Goal: Task Accomplishment & Management: Complete application form

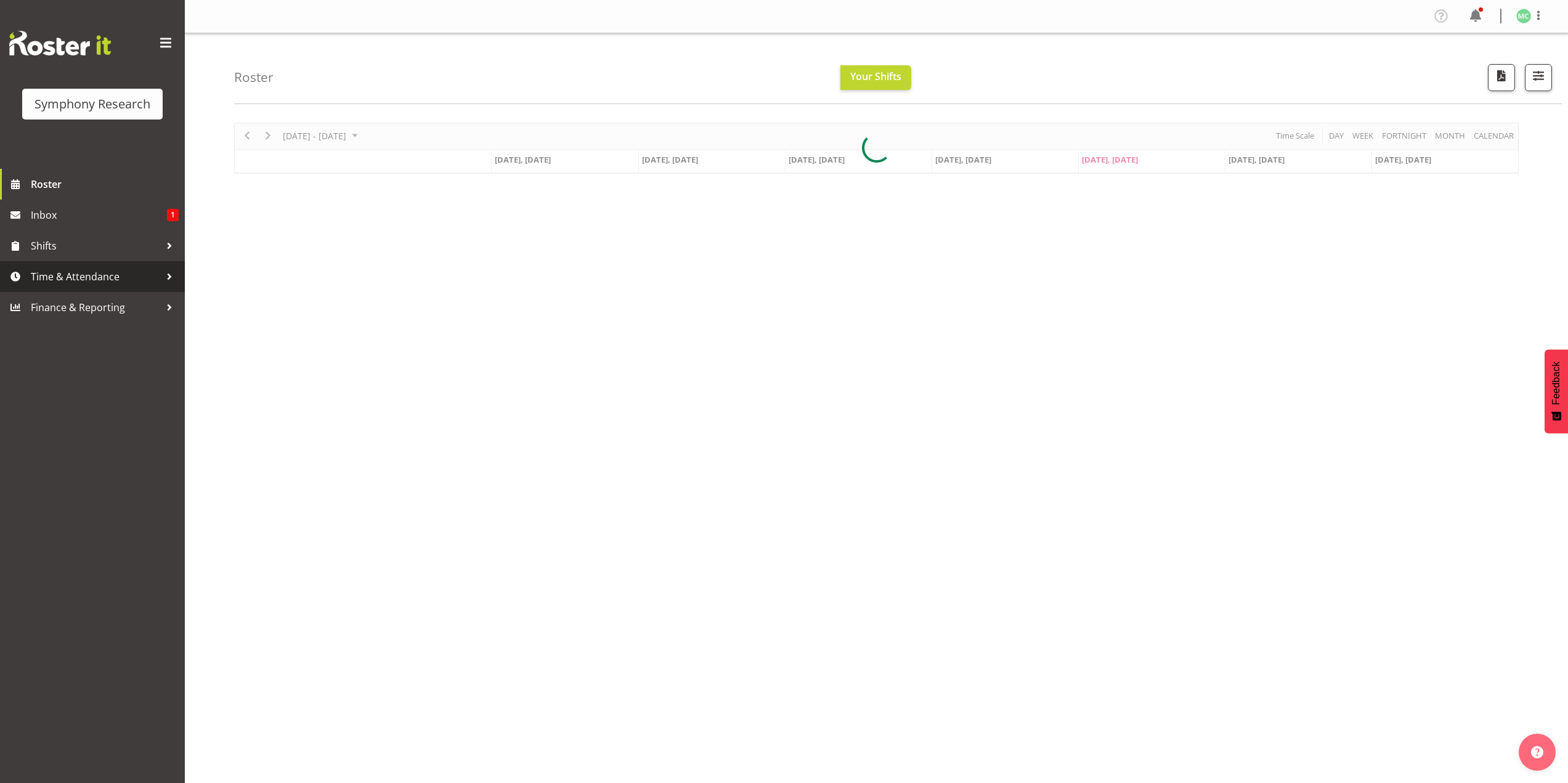
click at [103, 276] on span "Time & Attendance" at bounding box center [96, 276] width 129 height 19
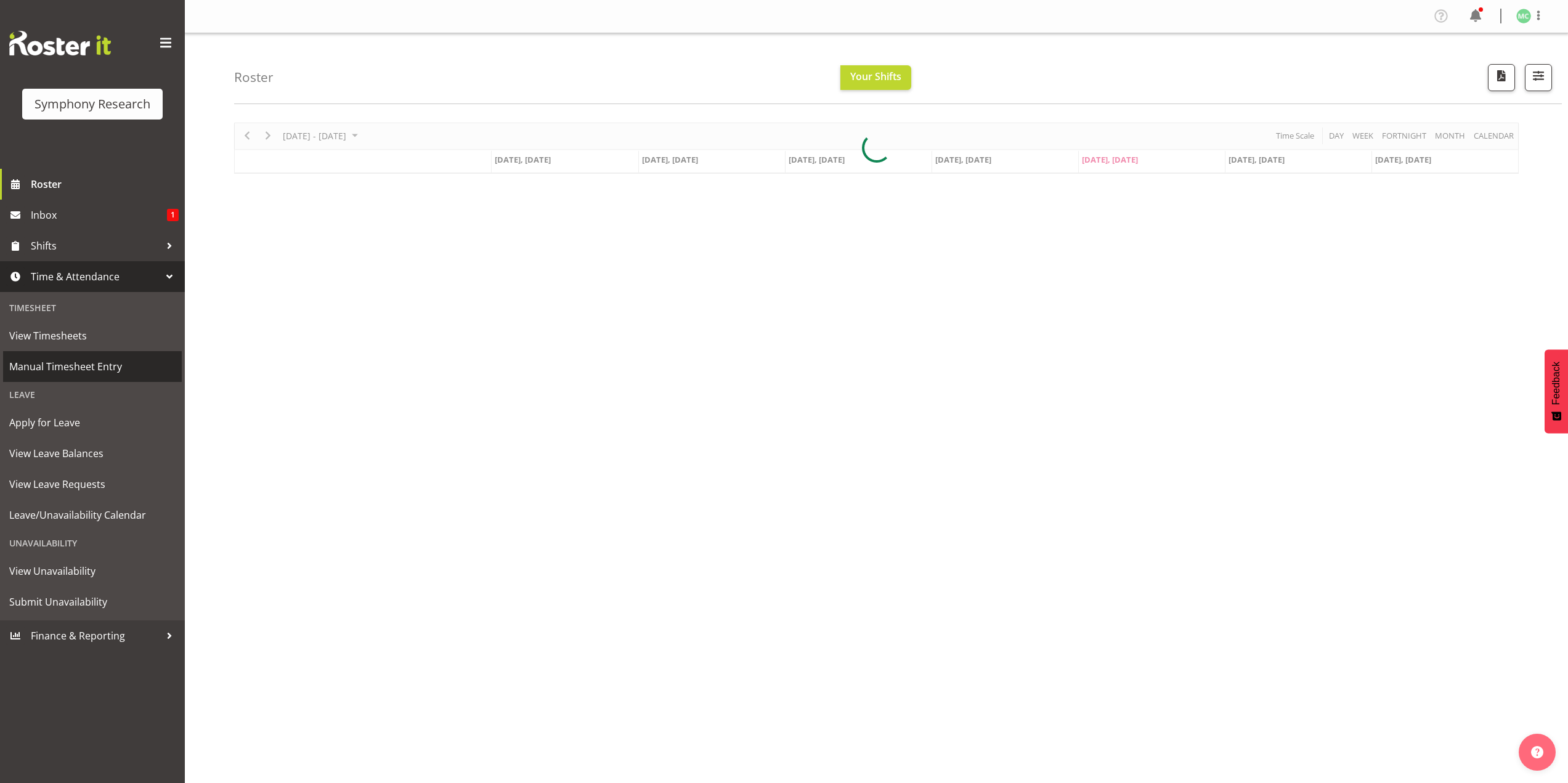
click at [102, 364] on span "Manual Timesheet Entry" at bounding box center [92, 366] width 166 height 19
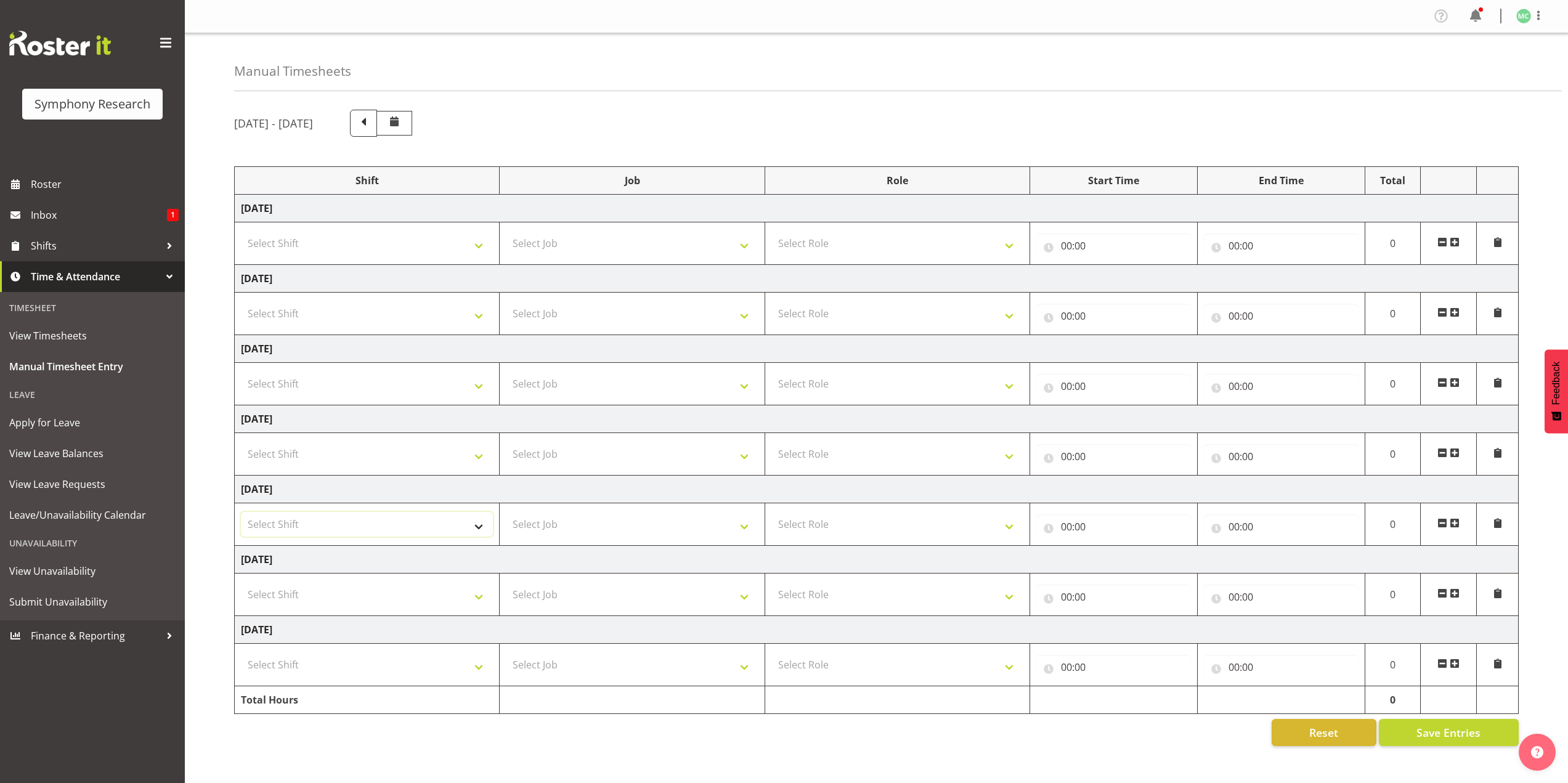
click at [367, 535] on select "Select Shift !!Weekend Residential (Roster IT Shift Label) *Business 9/10am ~ 4…" at bounding box center [367, 524] width 252 height 25
click at [624, 562] on td "[DATE]" at bounding box center [876, 560] width 1284 height 27
click at [389, 525] on select "Select Shift !!Weekend Residential (Roster IT Shift Label) *Business 9/10am ~ 4…" at bounding box center [367, 524] width 252 height 25
click at [241, 511] on select "Select Shift !!Weekend Residential (Roster IT Shift Label) *Business 9/10am ~ 4…" at bounding box center [367, 524] width 252 height 25
click at [449, 517] on select "!!Weekend Residential (Roster IT Shift Label) *Business 9/10am ~ 4:30pm *Busine…" at bounding box center [367, 524] width 252 height 25
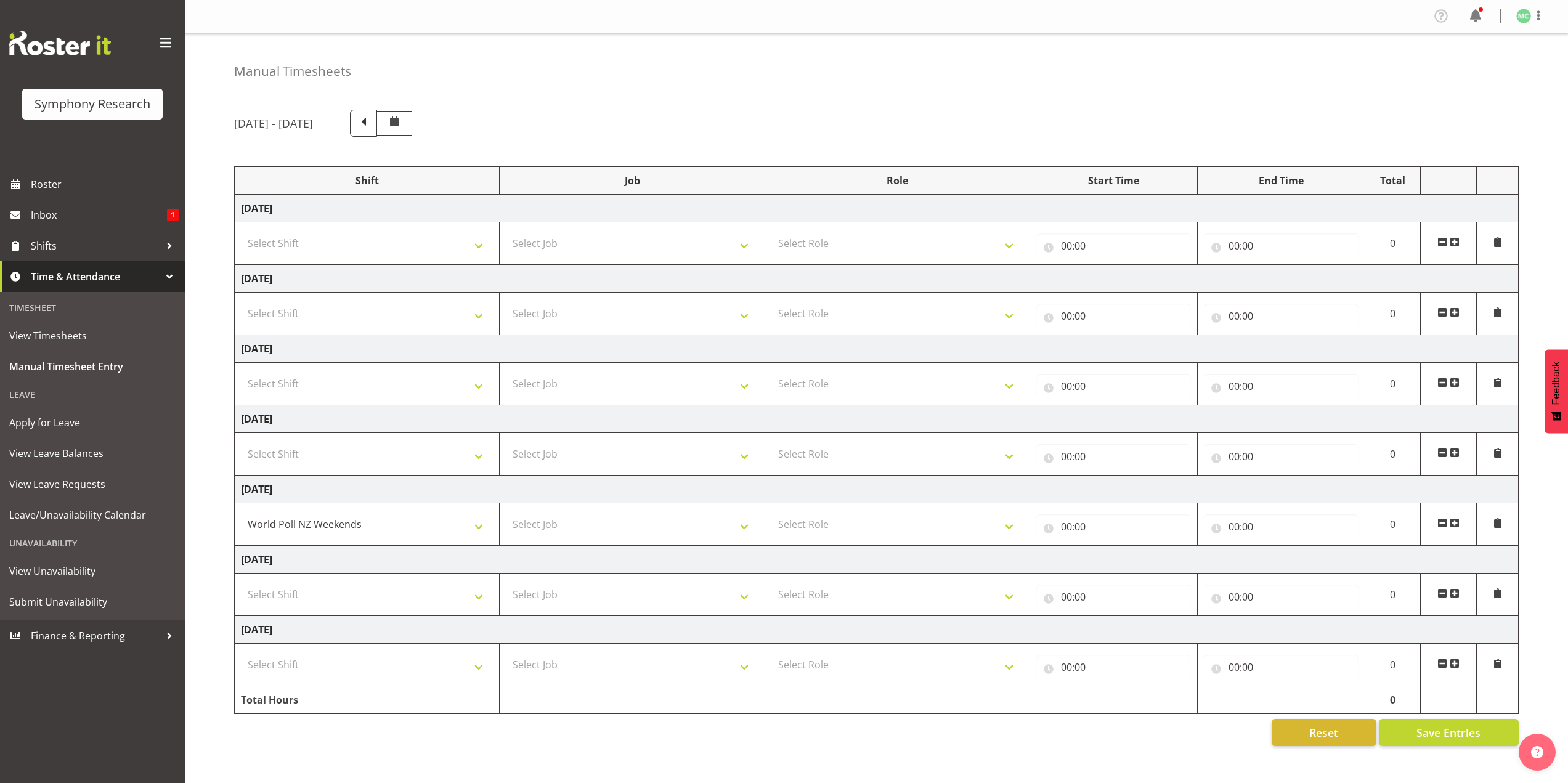
click at [543, 481] on td "[DATE]" at bounding box center [876, 489] width 1284 height 27
click at [442, 454] on select "Select Shift !!Weekend Residential (Roster IT Shift Label) *Business 9/10am ~ 4…" at bounding box center [367, 454] width 252 height 25
click at [540, 478] on td "[DATE]" at bounding box center [876, 489] width 1284 height 27
click at [482, 522] on select "!!Weekend Residential (Roster IT Shift Label) *Business 9/10am ~ 4:30pm *Busine…" at bounding box center [367, 524] width 252 height 25
select select "48116"
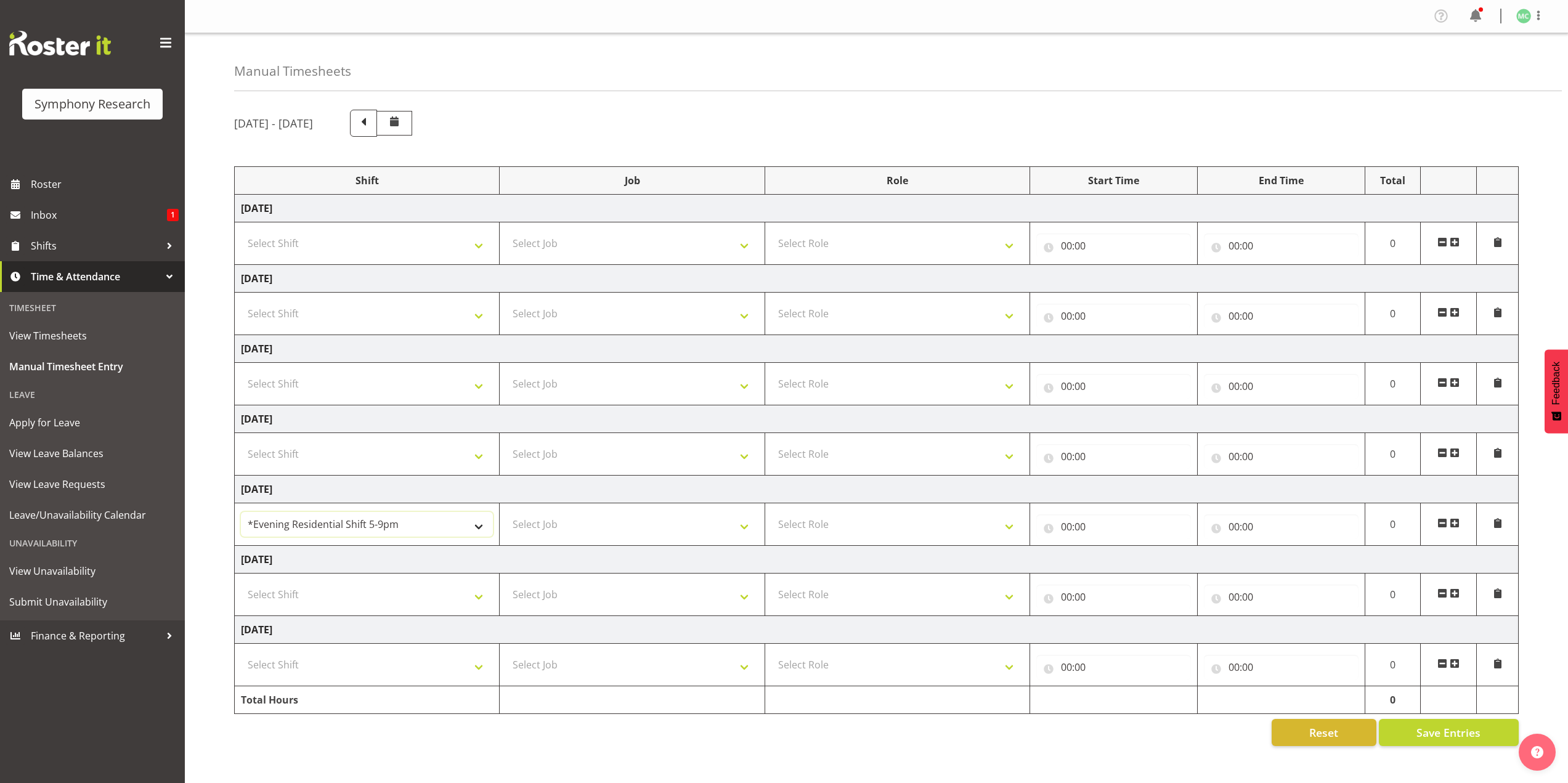
click at [241, 511] on select "!!Weekend Residential (Roster IT Shift Label) *Business 9/10am ~ 4:30pm *Busine…" at bounding box center [367, 524] width 252 height 25
click at [530, 522] on select "Select Job 550060 IF Admin 553492 World Poll Aus Wave 2 Main 2025 553493 World …" at bounding box center [631, 524] width 252 height 25
select select "10527"
click at [505, 511] on select "Select Job 550060 IF Admin 553492 World Poll Aus Wave 2 Main 2025 553493 World …" at bounding box center [631, 524] width 252 height 25
click at [789, 514] on select "Select Role Briefing Interviewing" at bounding box center [897, 524] width 252 height 25
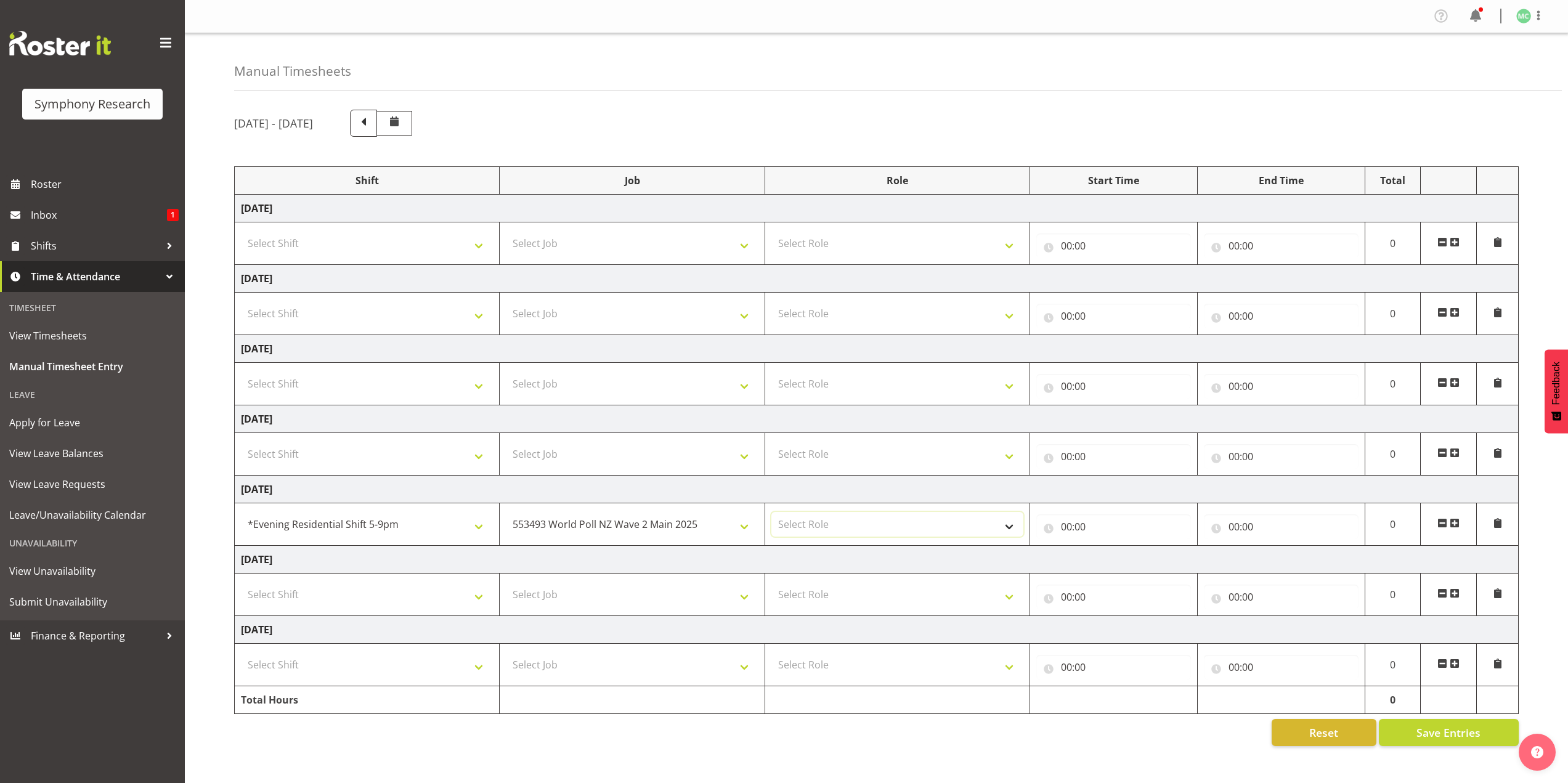
select select "47"
click at [771, 511] on select "Select Role Briefing Interviewing" at bounding box center [897, 524] width 252 height 25
click at [1060, 525] on input "00:00" at bounding box center [1113, 527] width 155 height 25
click at [1113, 557] on select "00 01 02 03 04 05 06 07 08 09 10 11 12 13 14 15 16 17 18 19 20 21 22 23" at bounding box center [1120, 559] width 28 height 25
select select "17"
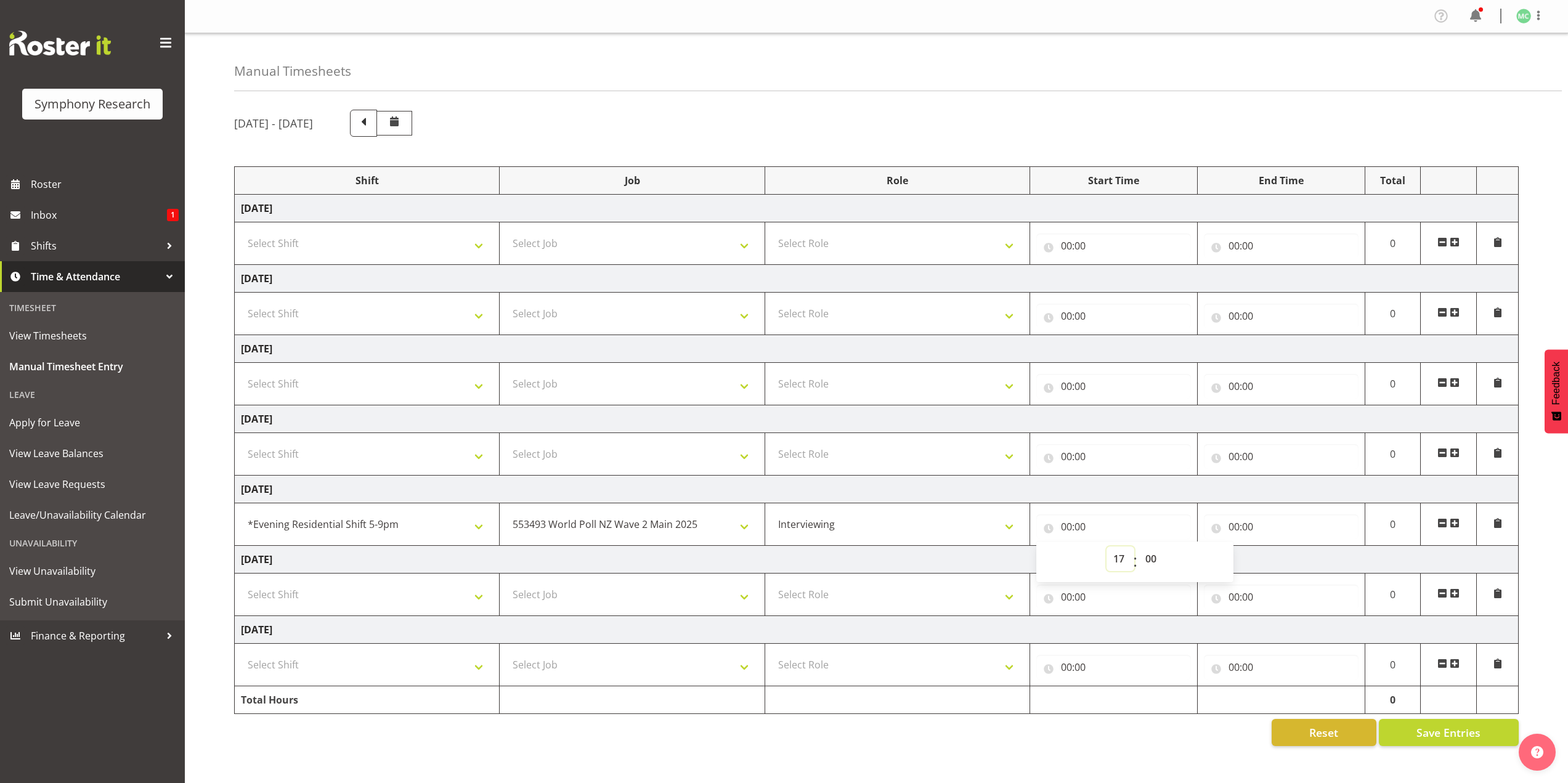
click at [1107, 547] on select "00 01 02 03 04 05 06 07 08 09 10 11 12 13 14 15 16 17 18 19 20 21 22 23" at bounding box center [1120, 559] width 28 height 25
type input "17:00"
click at [1232, 523] on input "00:00" at bounding box center [1281, 527] width 155 height 25
click at [1281, 552] on select "00 01 02 03 04 05 06 07 08 09 10 11 12 13 14 15 16 17 18 19 20 21 22 23" at bounding box center [1287, 559] width 28 height 25
select select "21"
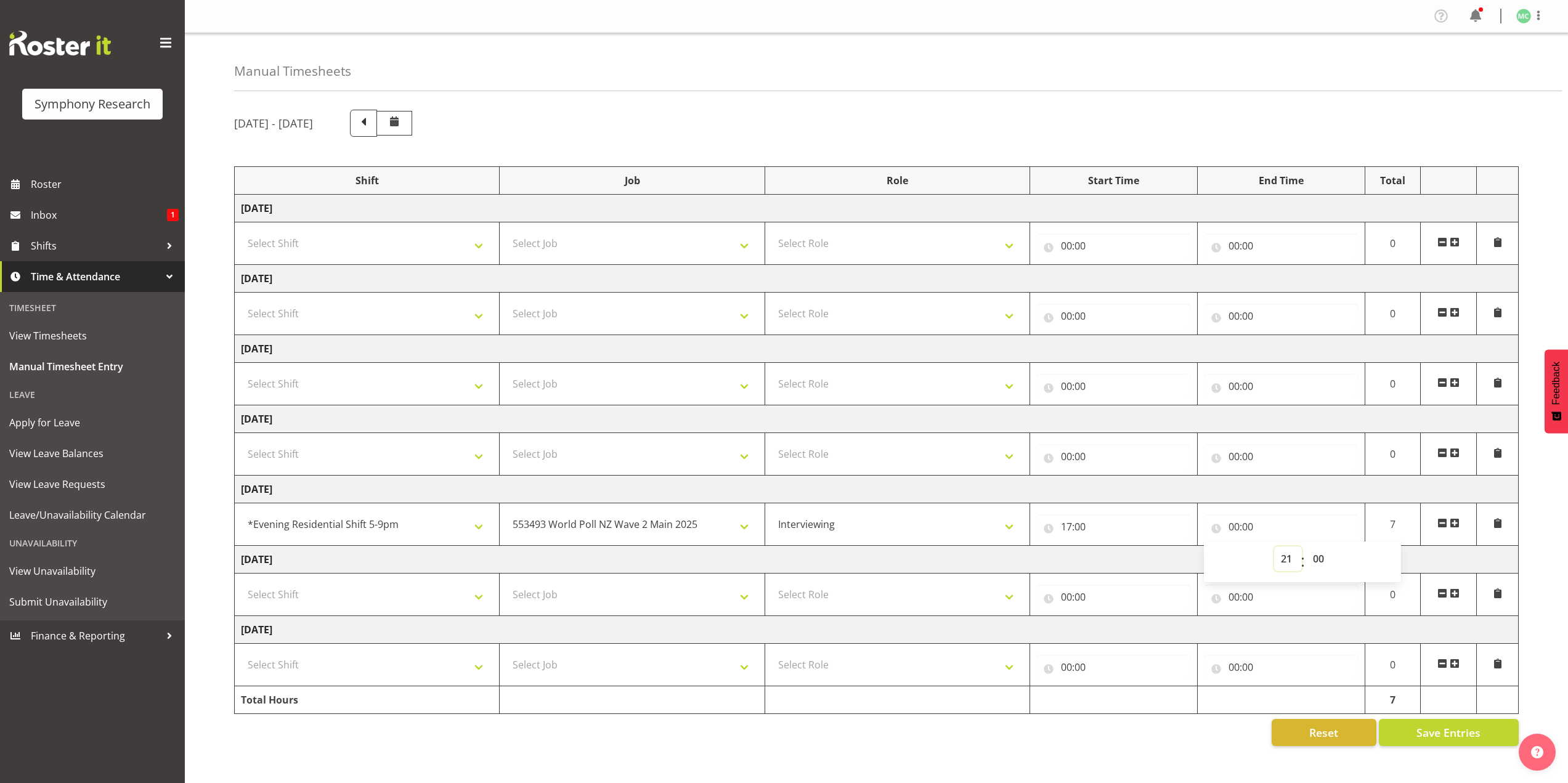
click at [1274, 547] on select "00 01 02 03 04 05 06 07 08 09 10 11 12 13 14 15 16 17 18 19 20 21 22 23" at bounding box center [1287, 559] width 28 height 25
type input "21:00"
click at [1121, 559] on td "[DATE]" at bounding box center [876, 560] width 1284 height 27
click at [1432, 723] on button "Save Entries" at bounding box center [1448, 731] width 140 height 27
